Goal: Navigation & Orientation: Understand site structure

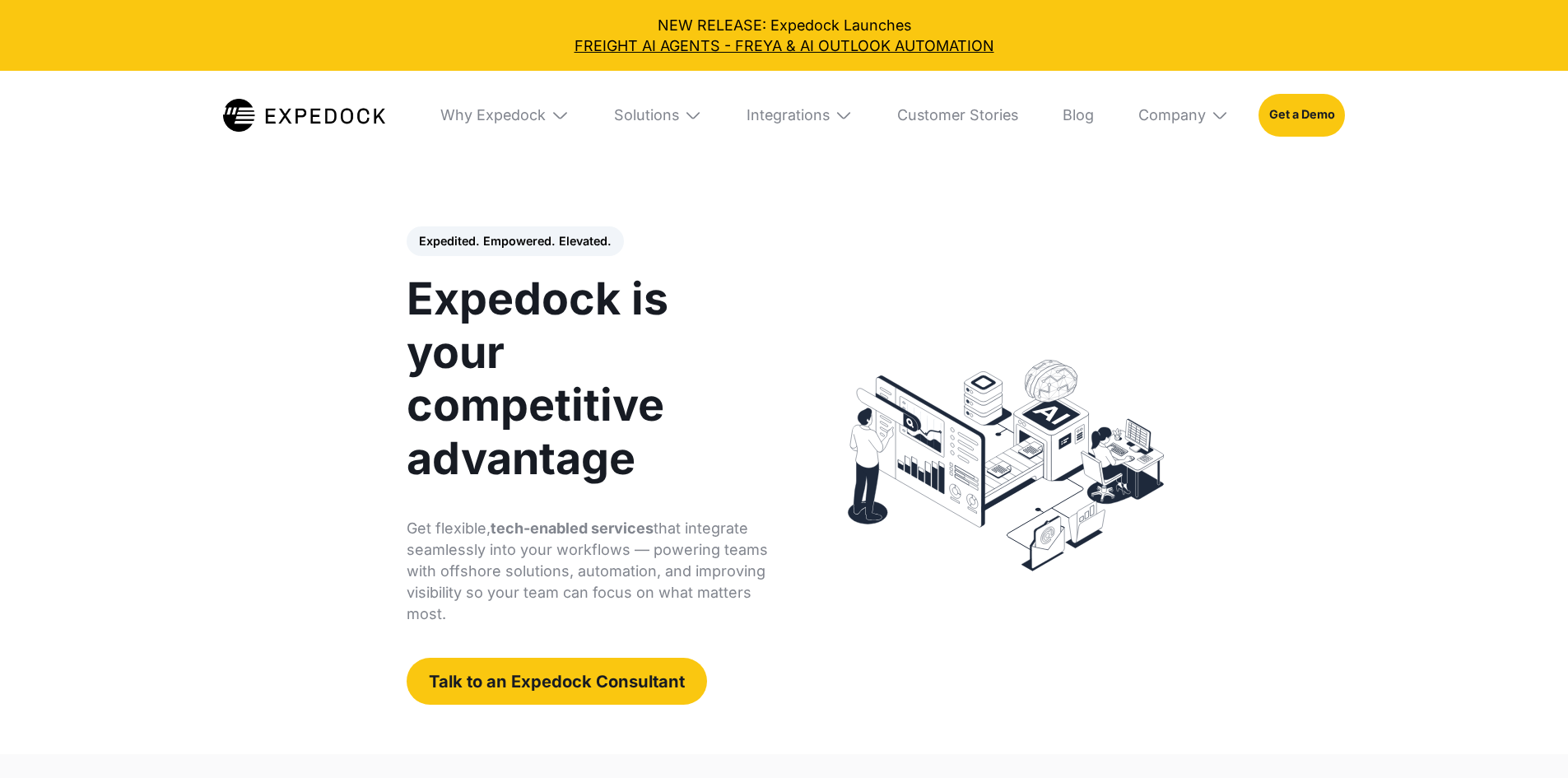
select select
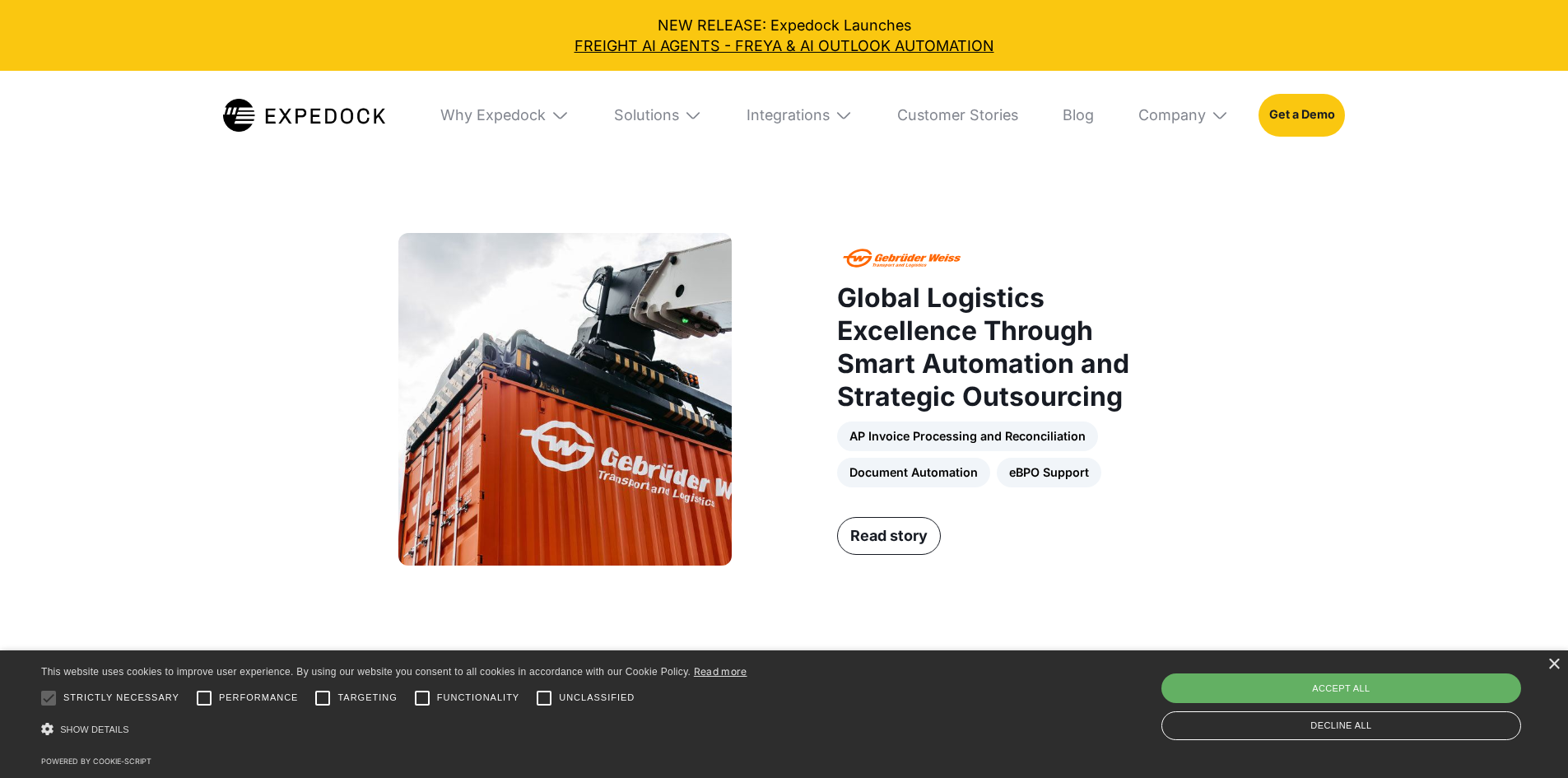
click at [1386, 699] on div "Accept all" at bounding box center [1341, 688] width 360 height 30
checkbox input "true"
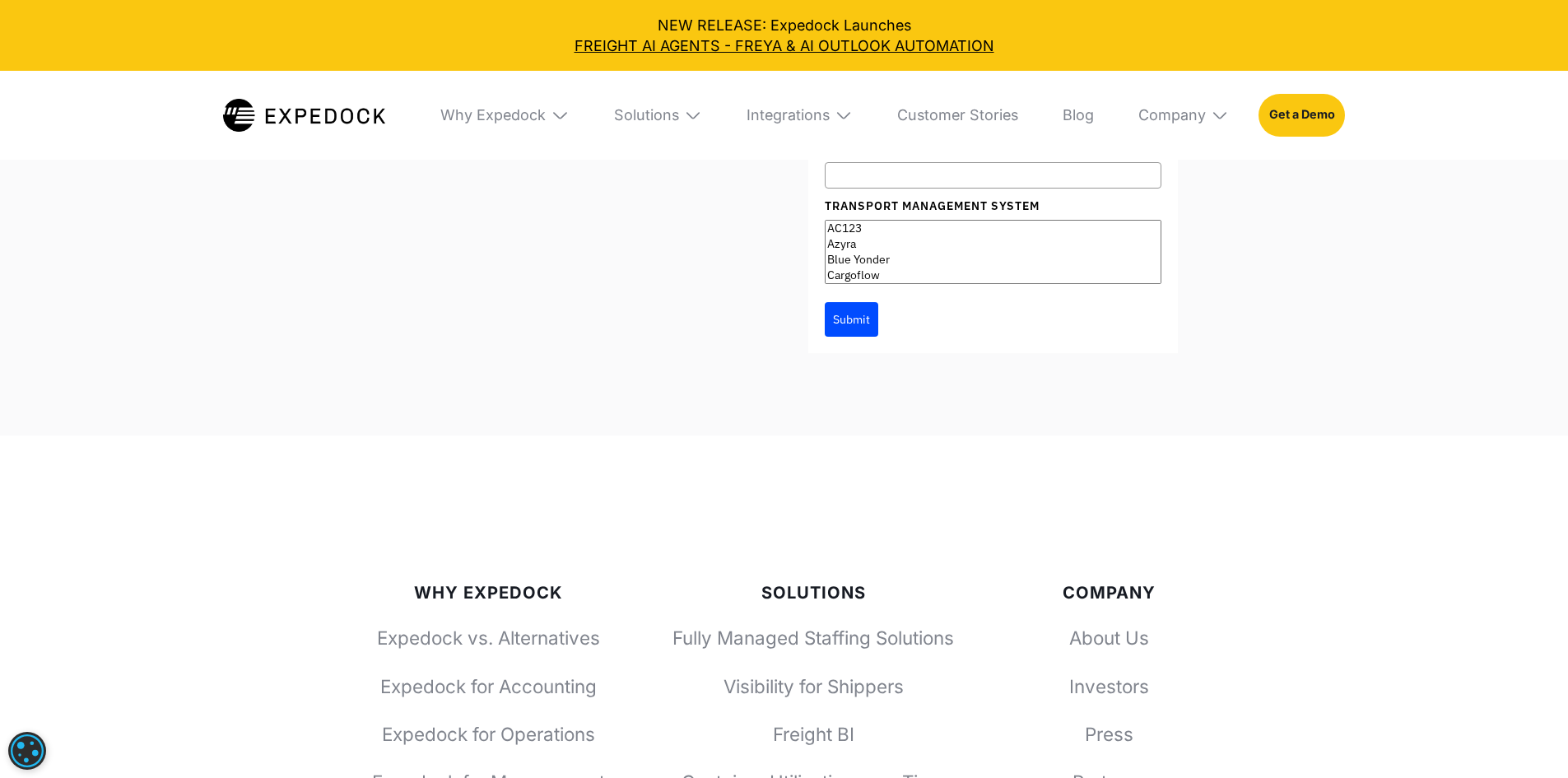
scroll to position [6009, 0]
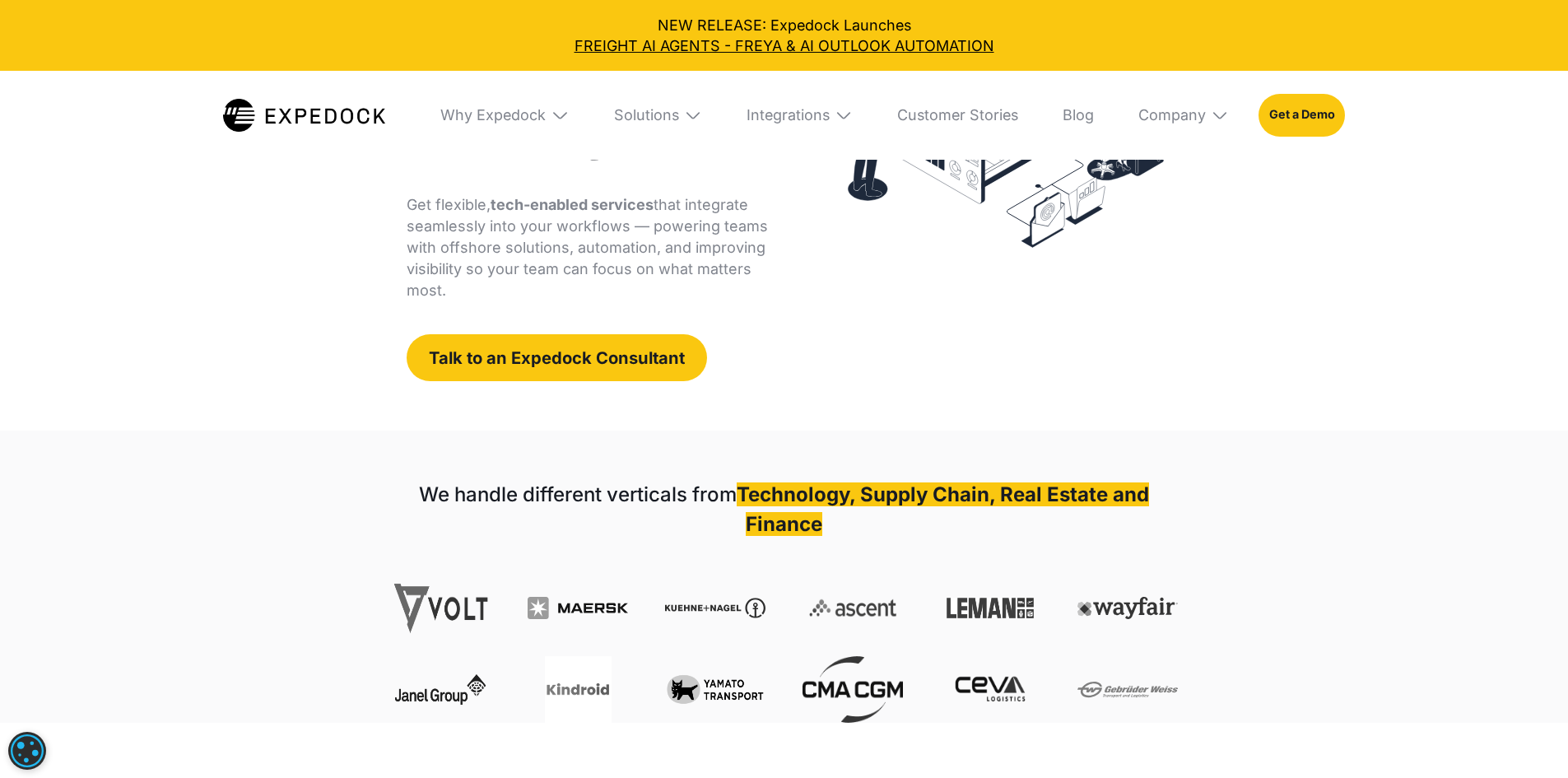
scroll to position [0, 0]
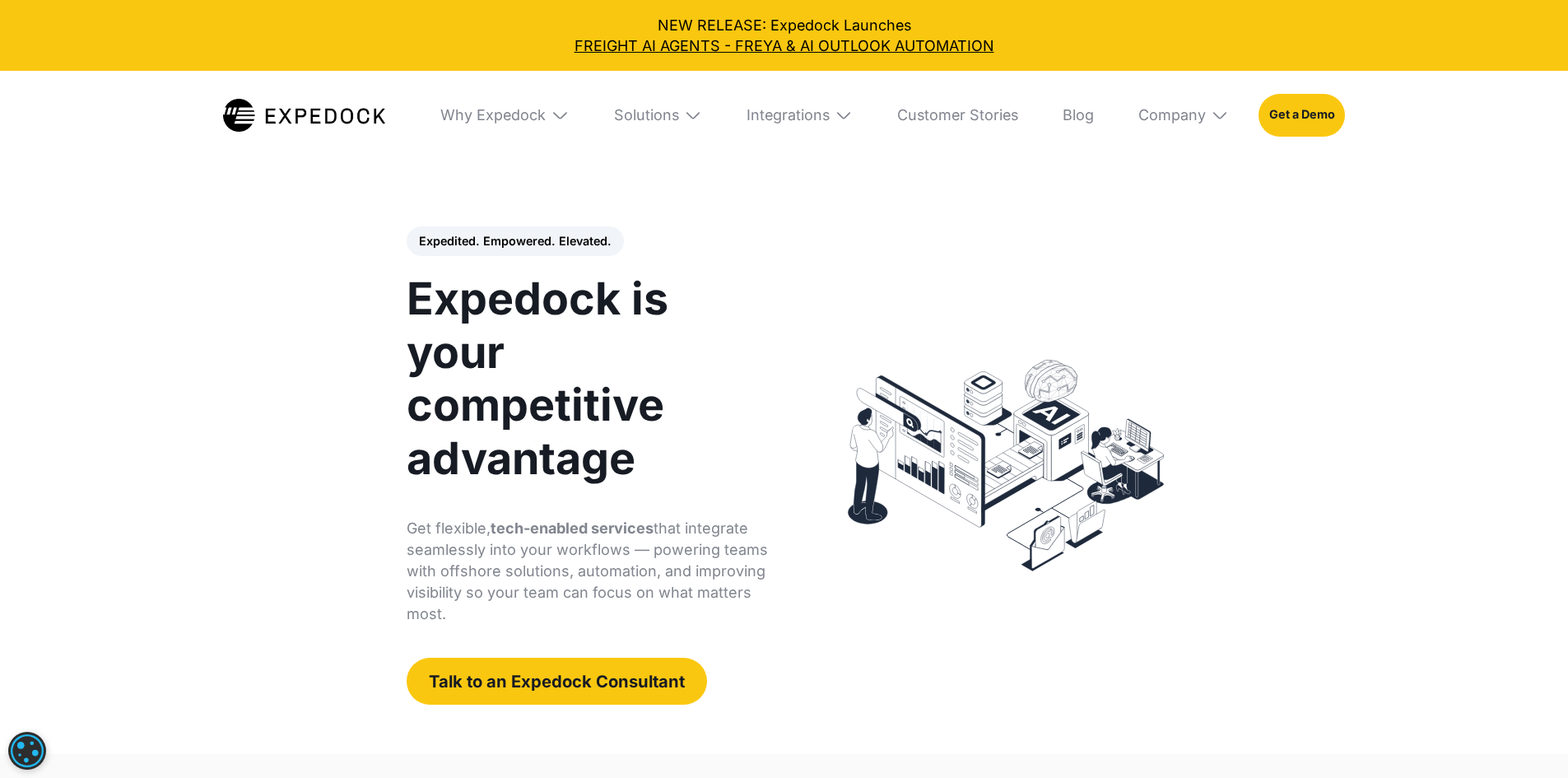
click at [123, 335] on header "Expedited. Empowered. Elevated. Automate Freight Document Extraction at 99.97% …" at bounding box center [784, 465] width 1568 height 576
click at [1202, 113] on div "Company" at bounding box center [1172, 115] width 67 height 18
click at [1229, 119] on img at bounding box center [1220, 115] width 18 height 18
click at [702, 121] on img at bounding box center [693, 115] width 18 height 18
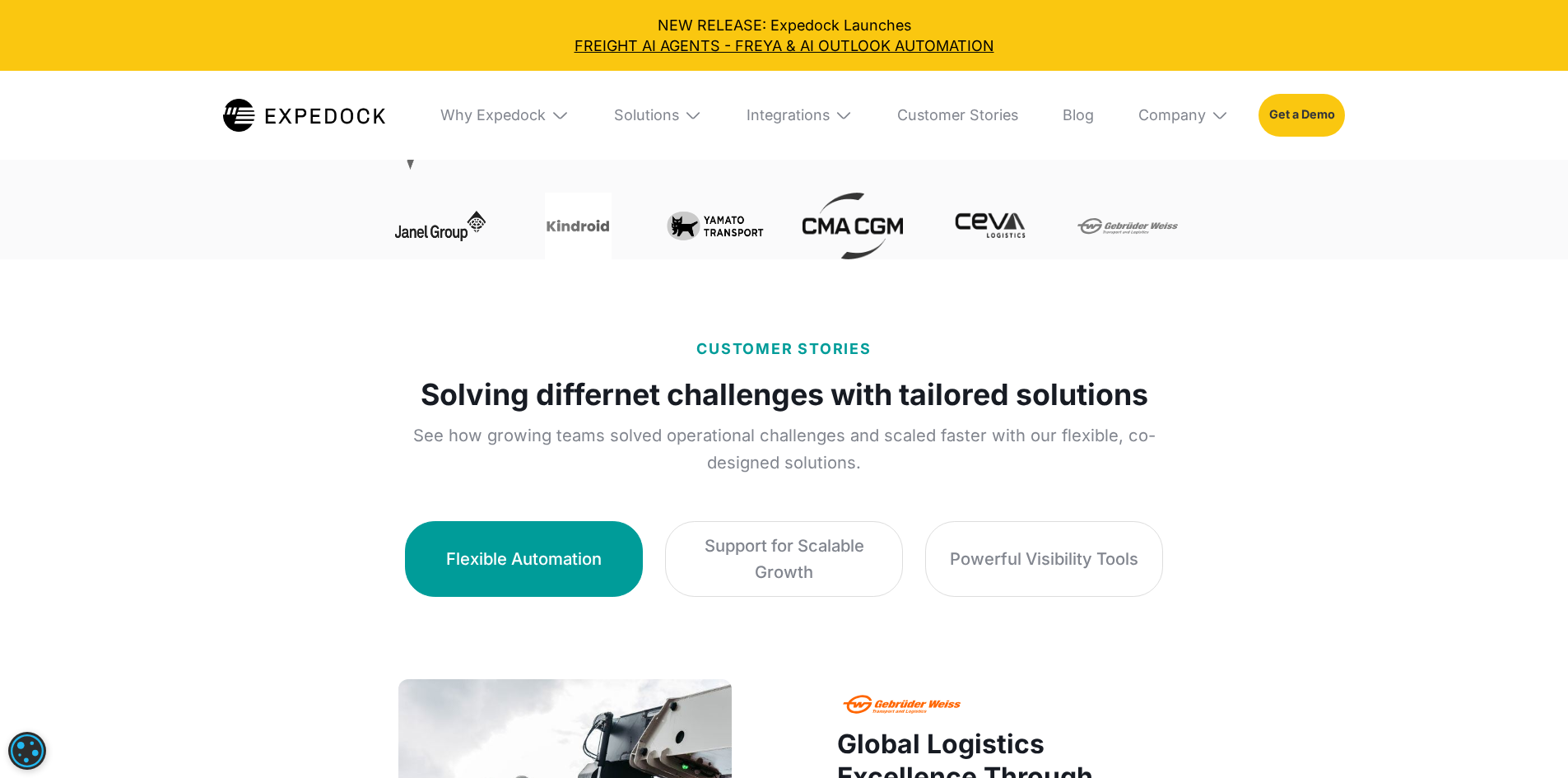
scroll to position [777, 0]
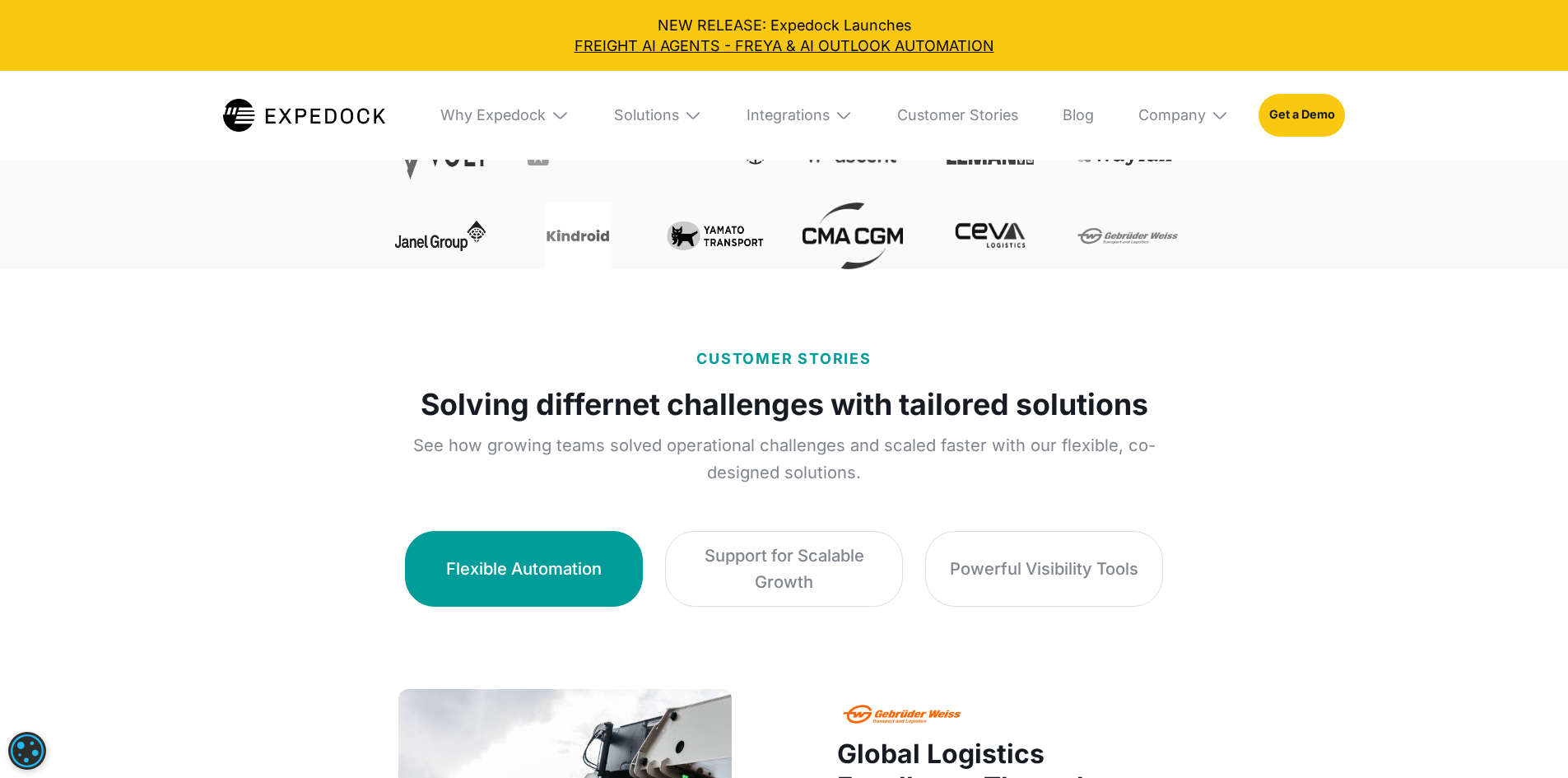
click at [1229, 118] on img at bounding box center [1220, 115] width 18 height 18
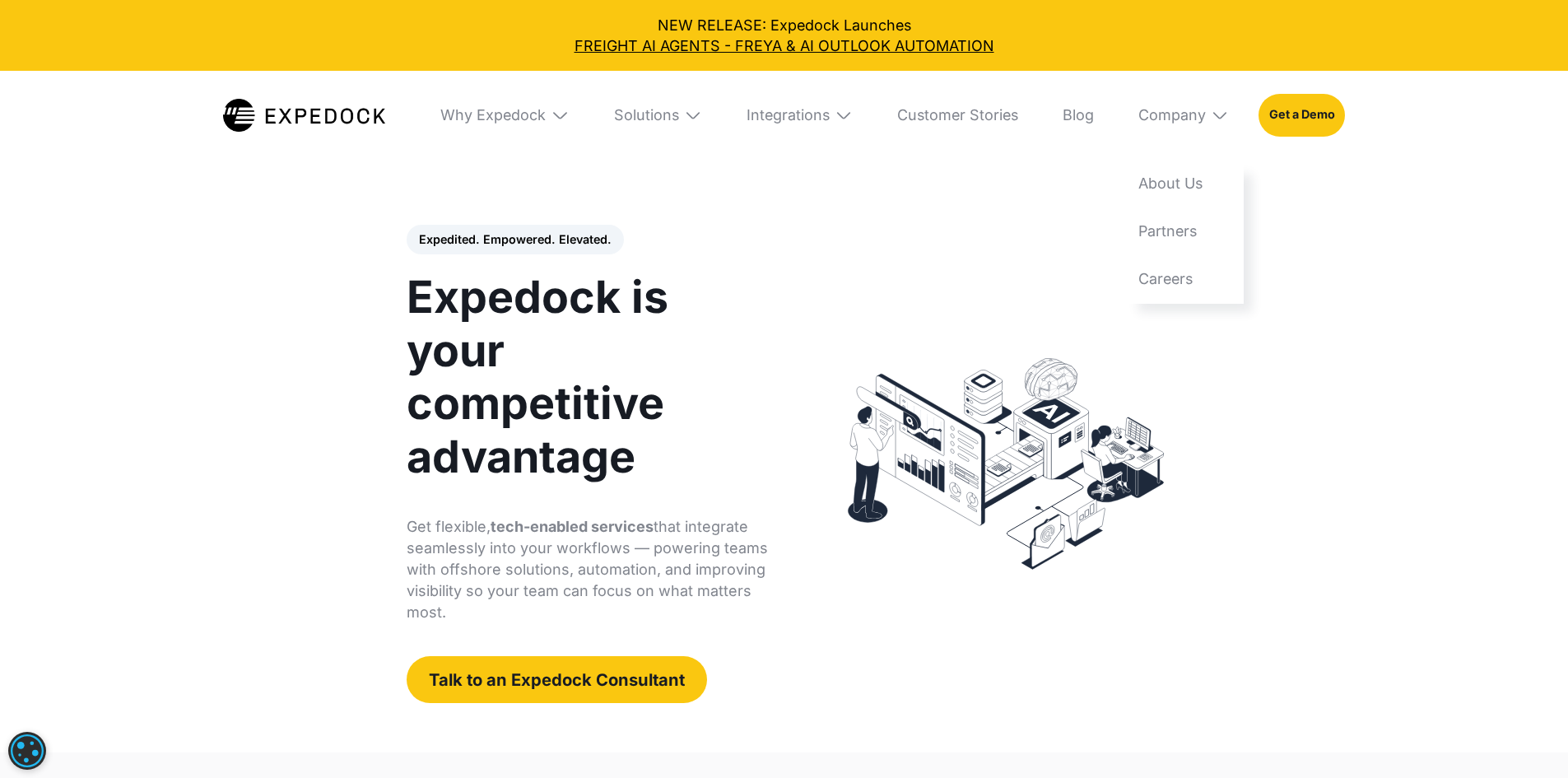
scroll to position [0, 0]
